Goal: Information Seeking & Learning: Find specific fact

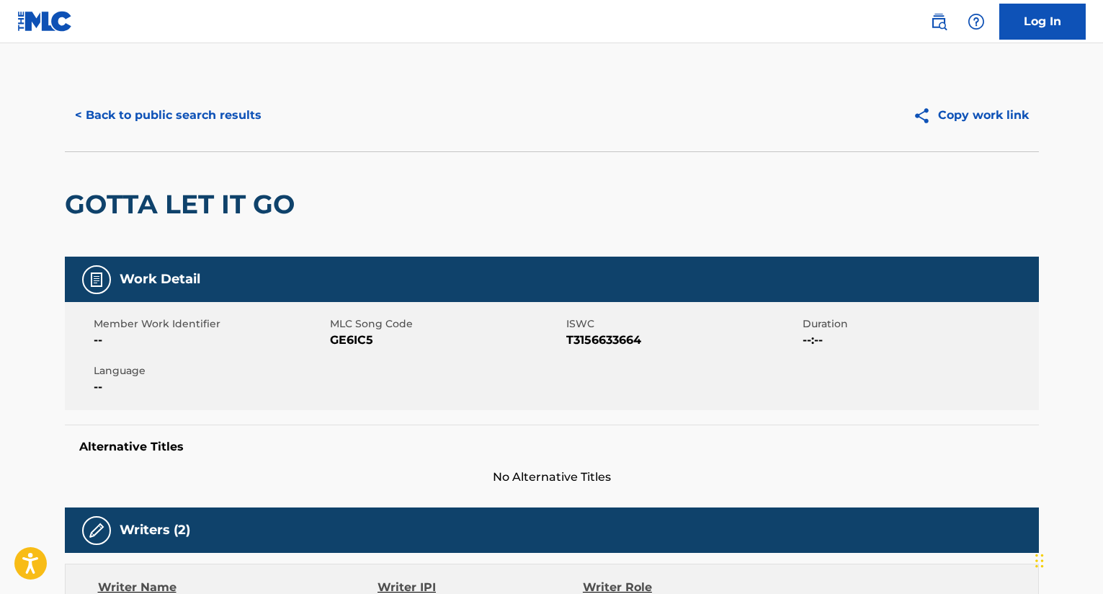
click at [246, 110] on button "< Back to public search results" at bounding box center [168, 115] width 207 height 36
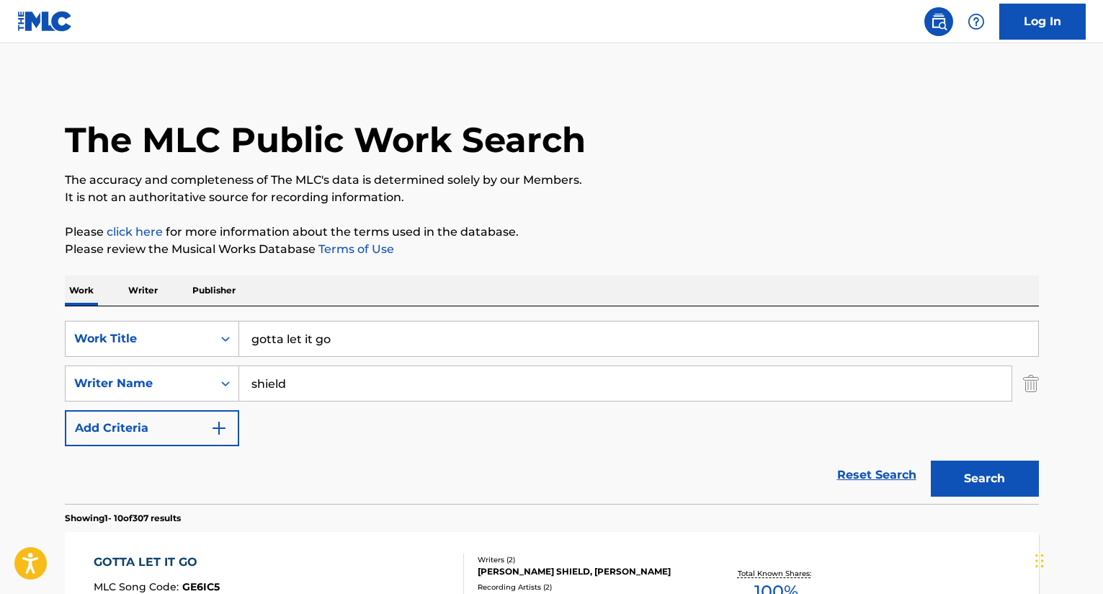
scroll to position [320, 0]
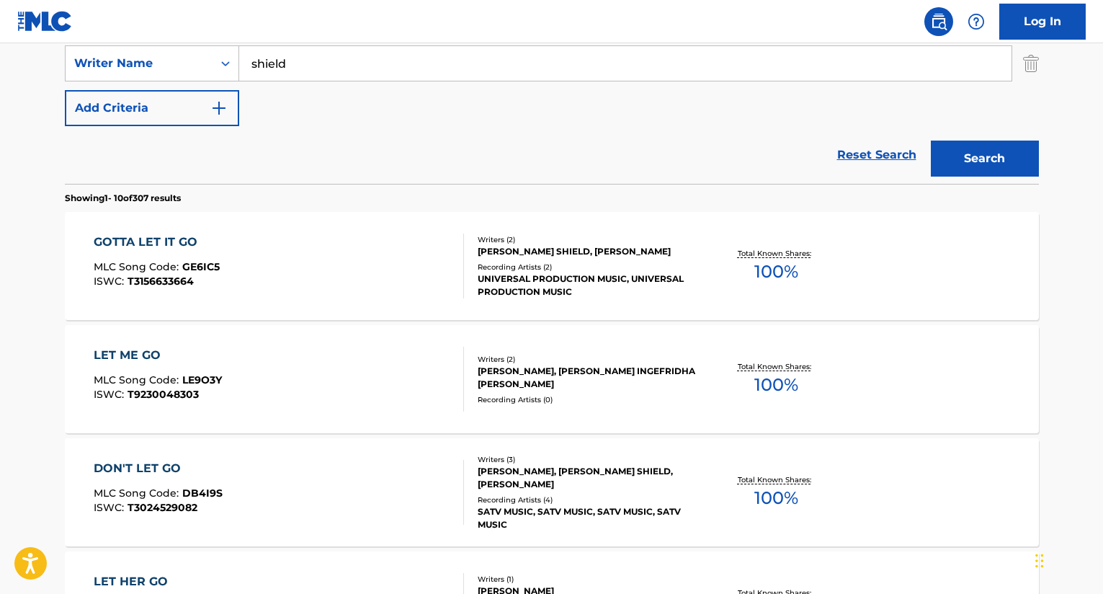
click at [375, 62] on input "shield" at bounding box center [625, 63] width 772 height 35
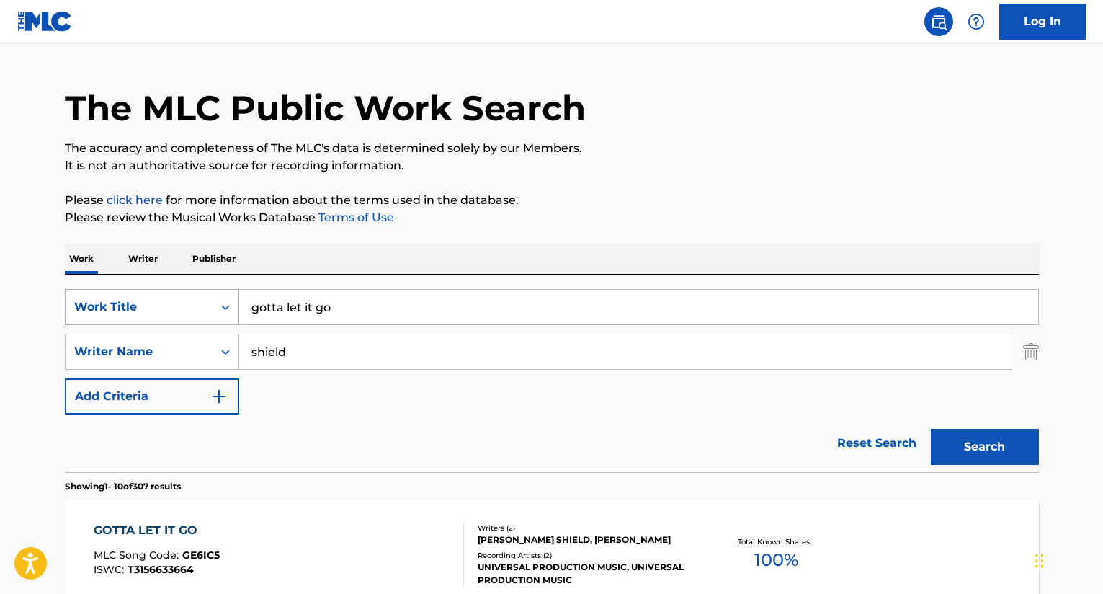
drag, startPoint x: 336, startPoint y: 304, endPoint x: 214, endPoint y: 304, distance: 121.8
click at [214, 304] on div "SearchWithCriteriacd924680-ce9b-42b2-a8c2-0ae7875605e3 Work Title gotta let it …" at bounding box center [552, 307] width 974 height 36
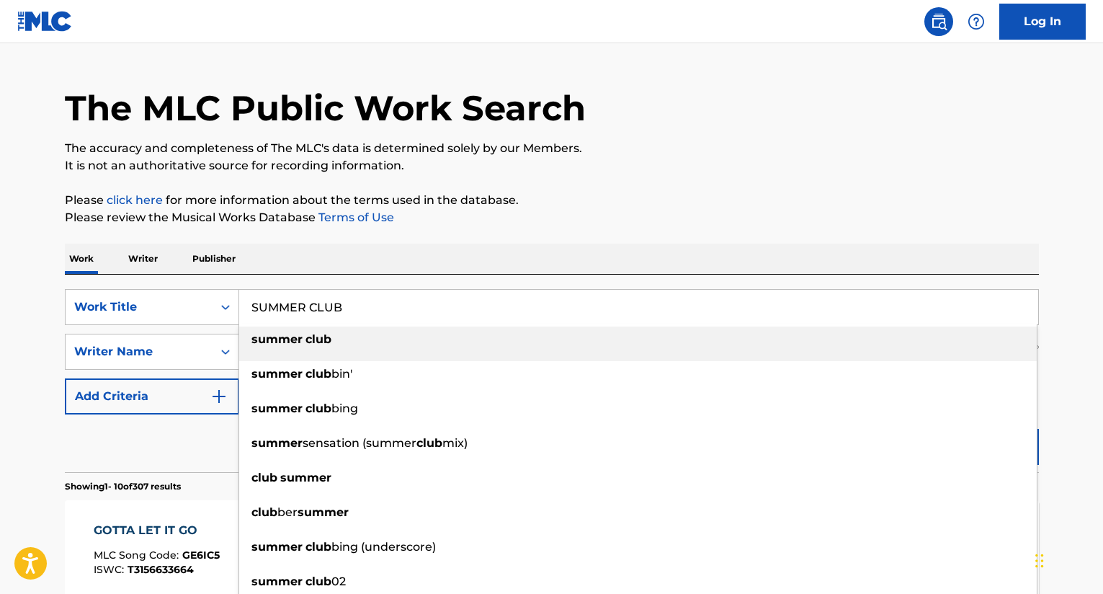
type input "SUMMER CLUB"
click at [541, 217] on p "Please review the Musical Works Database Terms of Use" at bounding box center [552, 217] width 974 height 17
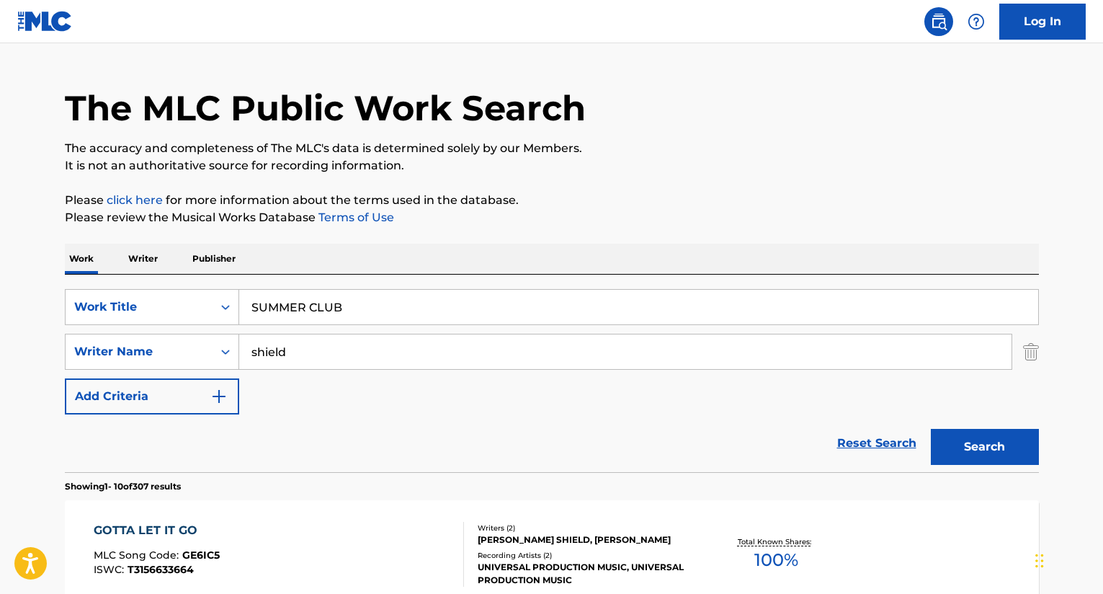
click at [328, 344] on input "shield" at bounding box center [625, 351] width 772 height 35
drag, startPoint x: 285, startPoint y: 347, endPoint x: 236, endPoint y: 349, distance: 49.8
click at [236, 349] on div "SearchWithCriteria3a06f365-6fb0-4504-b4dc-88d6d73f65cc Writer Name shield" at bounding box center [552, 352] width 974 height 36
type input "[PERSON_NAME]"
click at [931, 429] on button "Search" at bounding box center [985, 447] width 108 height 36
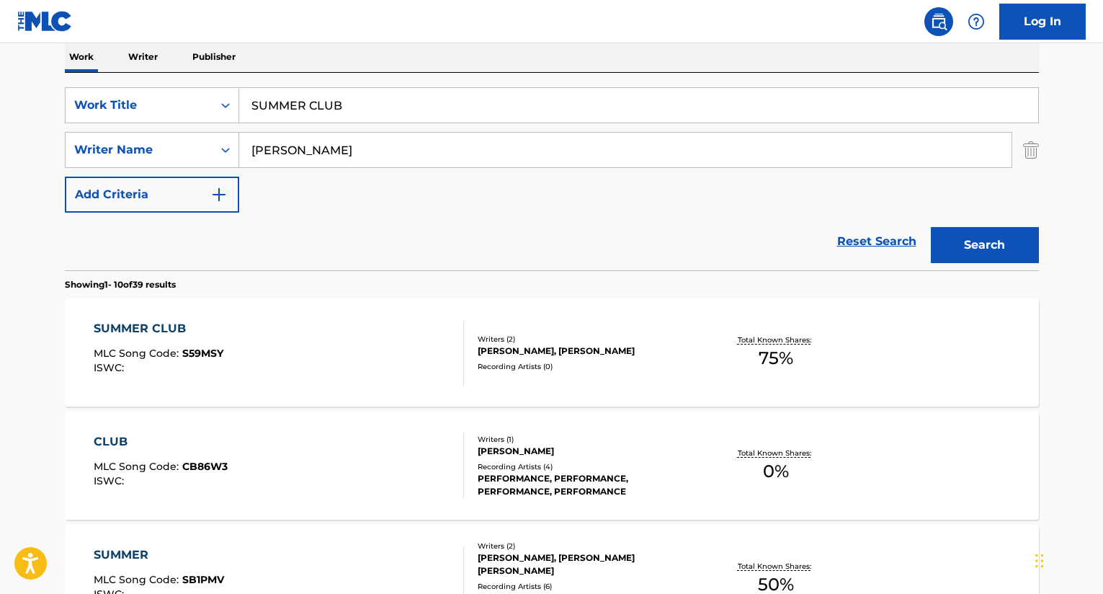
scroll to position [320, 0]
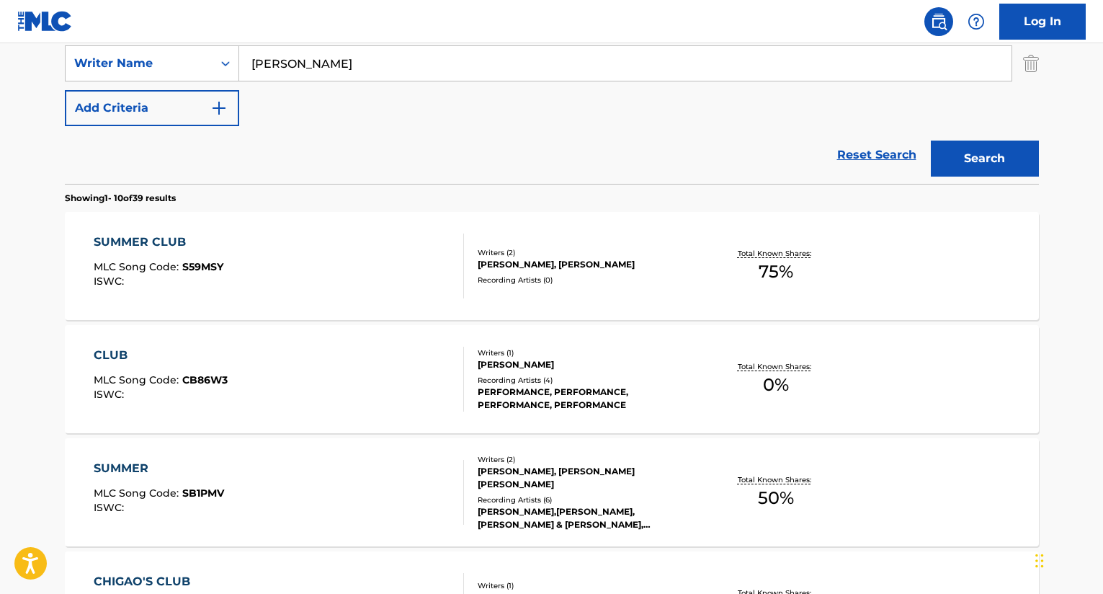
click at [589, 257] on div "Writers ( 2 )" at bounding box center [587, 252] width 218 height 11
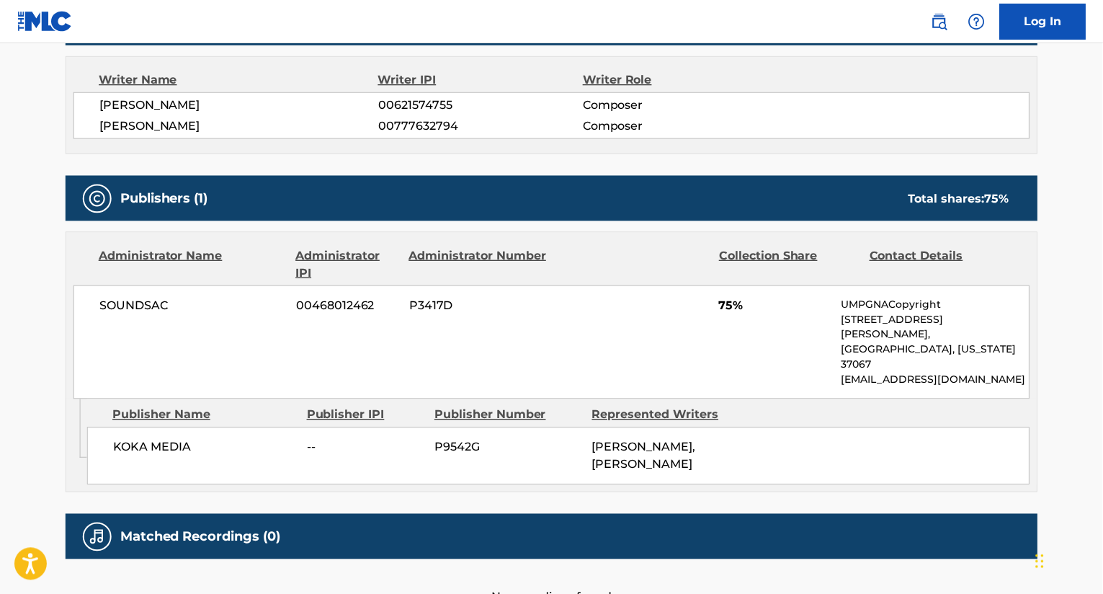
scroll to position [508, 0]
